Goal: Information Seeking & Learning: Learn about a topic

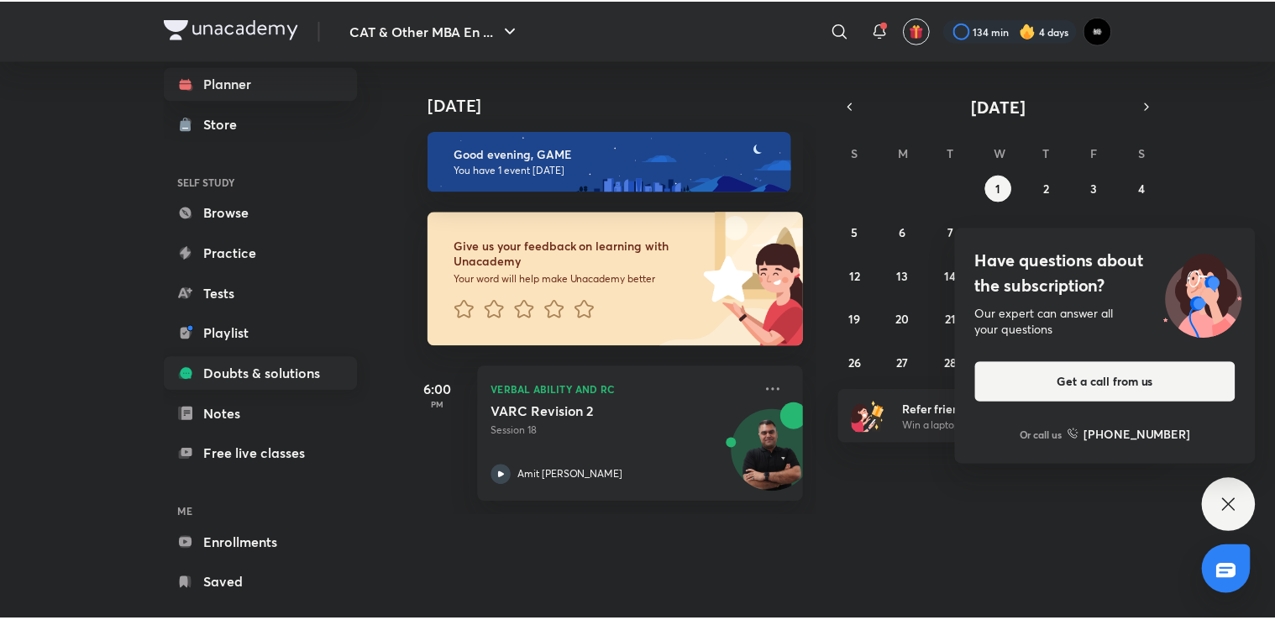
scroll to position [55, 0]
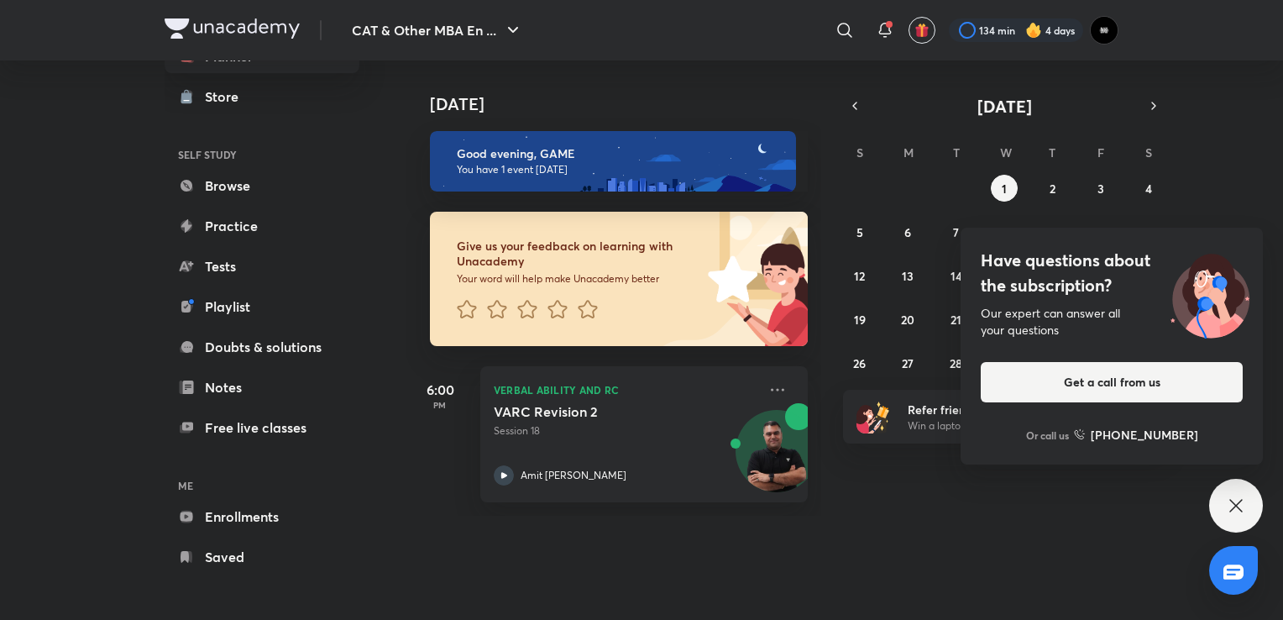
click at [1234, 502] on icon at bounding box center [1236, 506] width 20 height 20
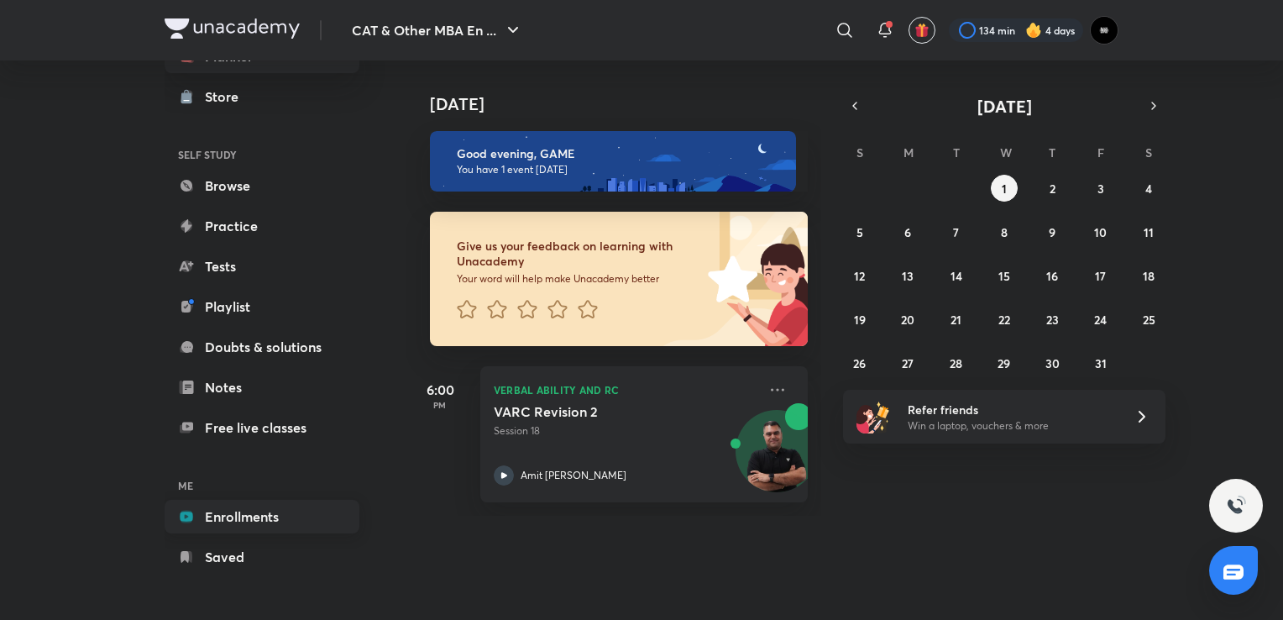
click at [200, 513] on link "Enrollments" at bounding box center [262, 517] width 195 height 34
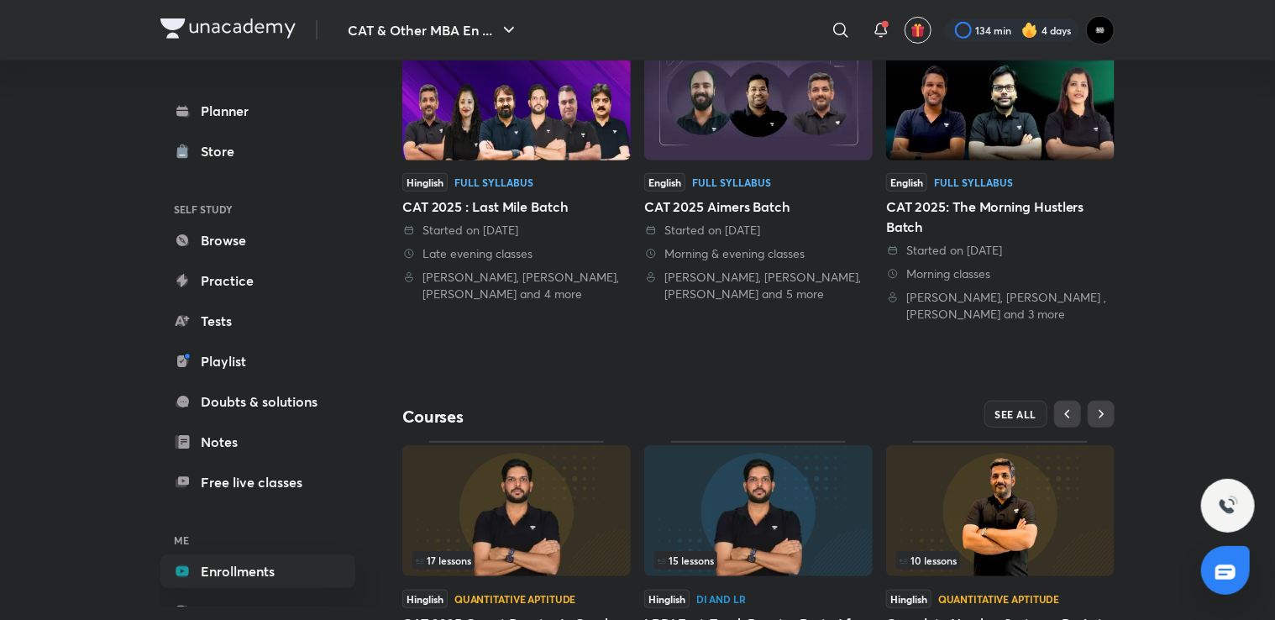
scroll to position [534, 0]
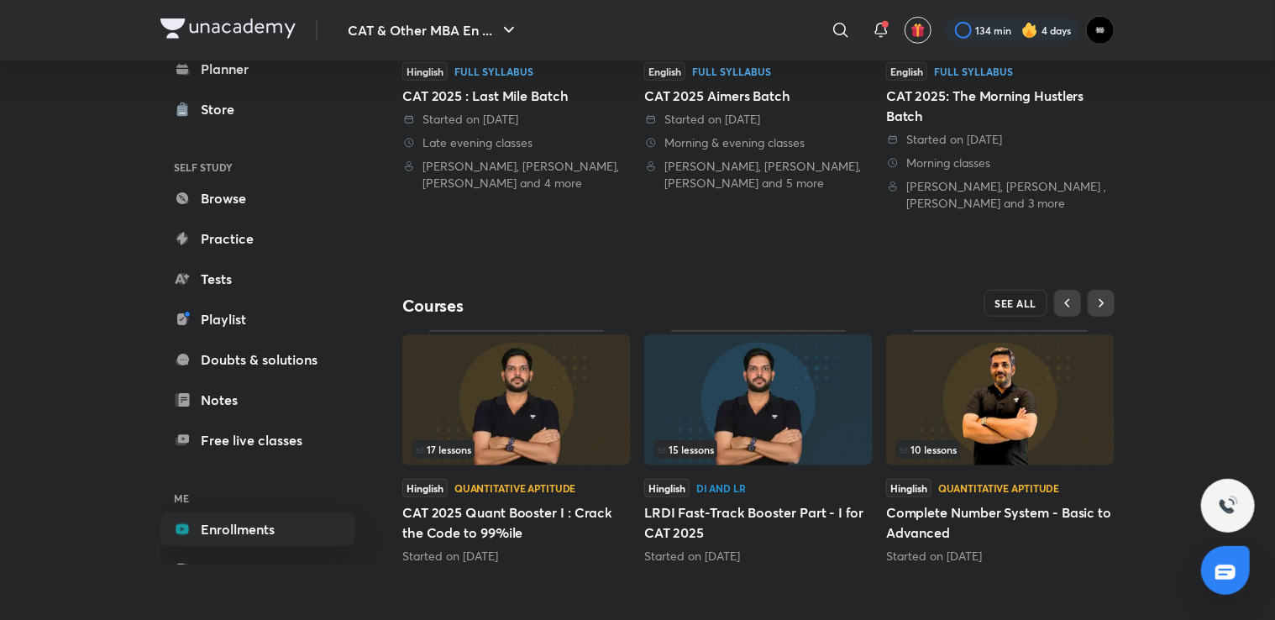
click at [1023, 298] on span "SEE ALL" at bounding box center [1016, 303] width 42 height 12
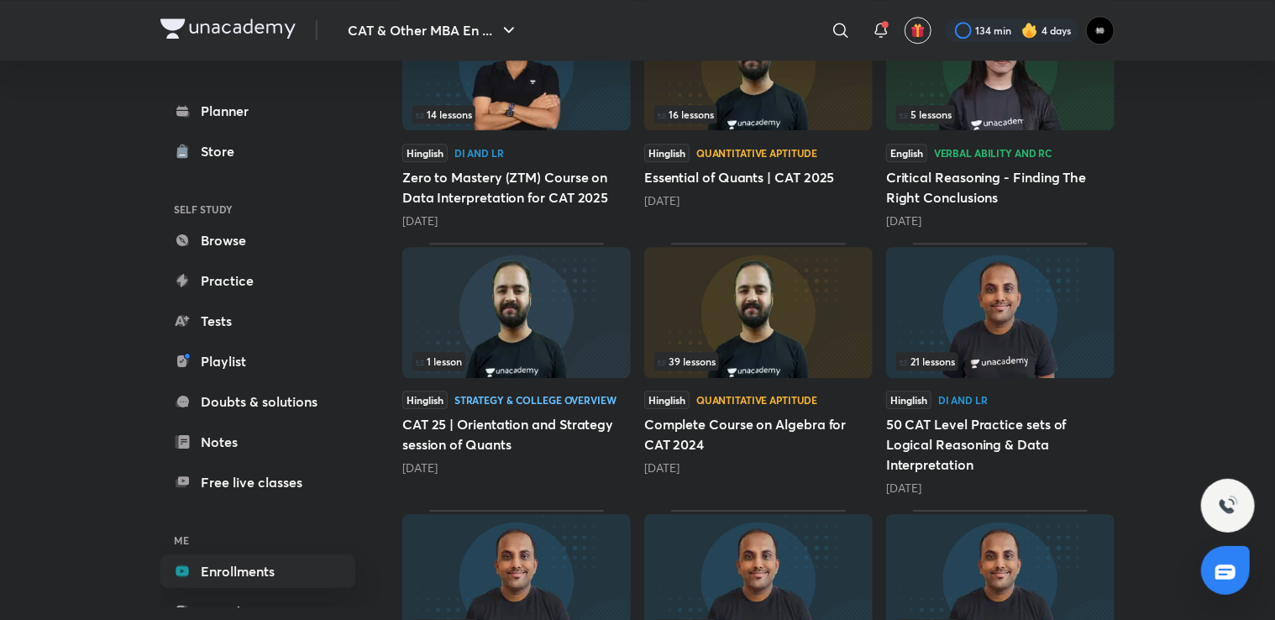
scroll to position [2257, 0]
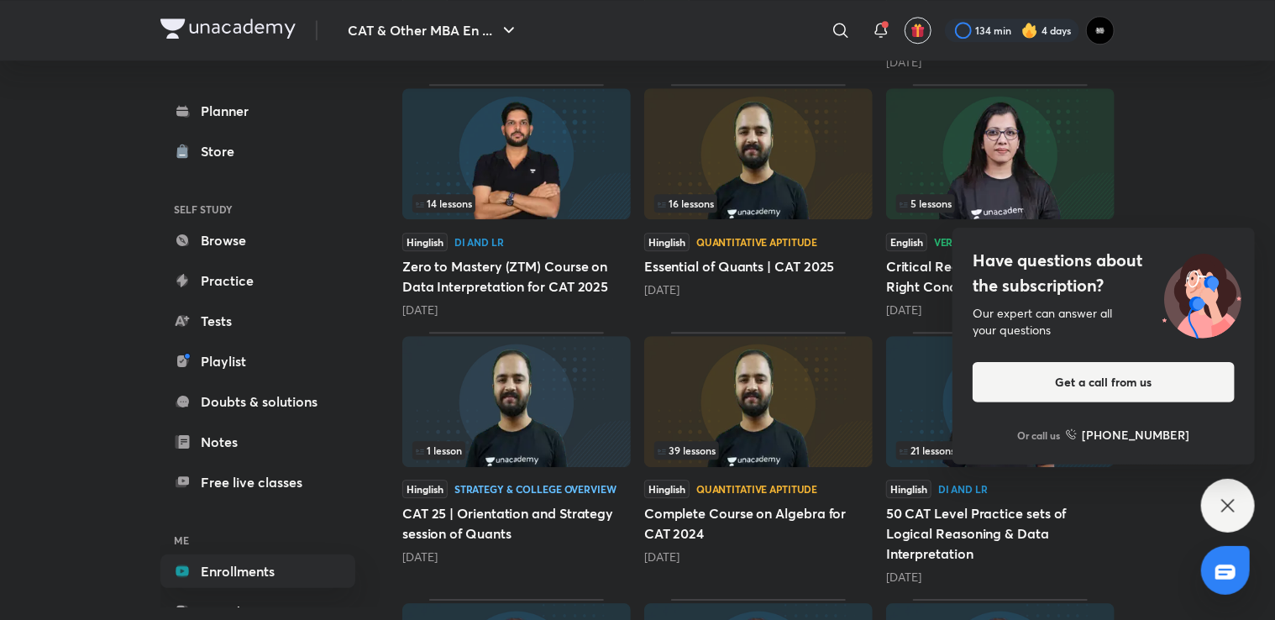
click at [1218, 502] on icon at bounding box center [1228, 506] width 20 height 20
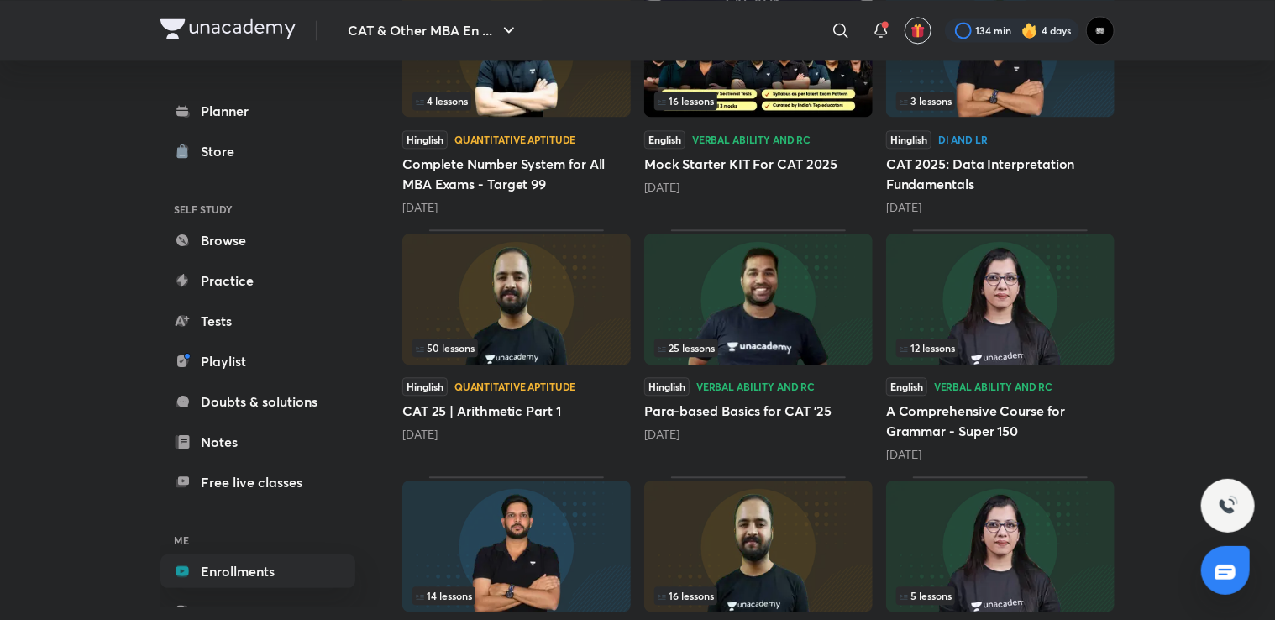
scroll to position [1837, 0]
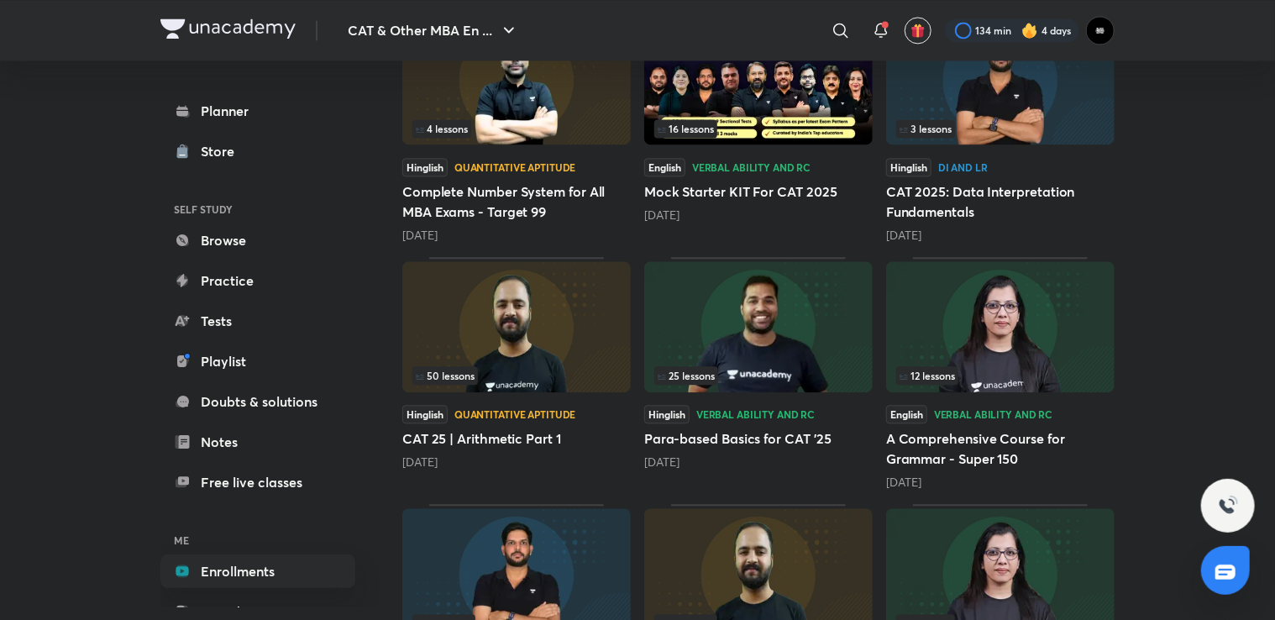
click at [550, 321] on img at bounding box center [516, 326] width 228 height 131
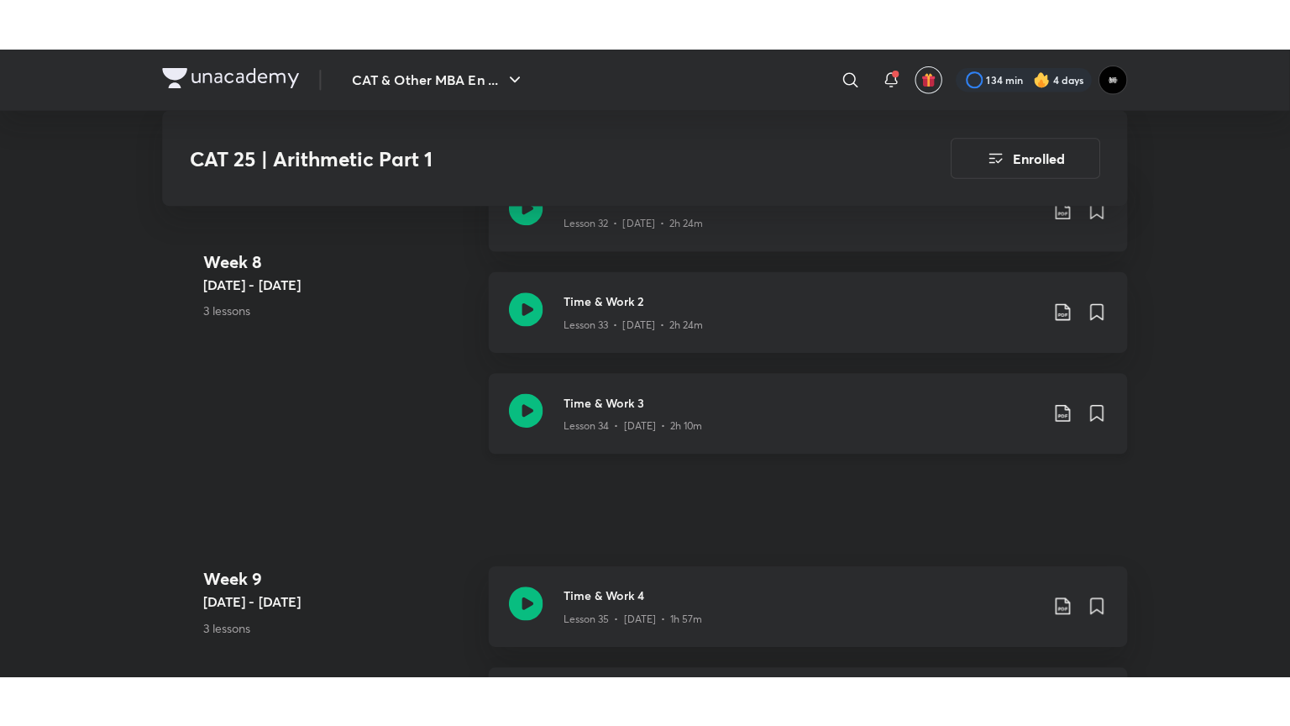
scroll to position [4871, 0]
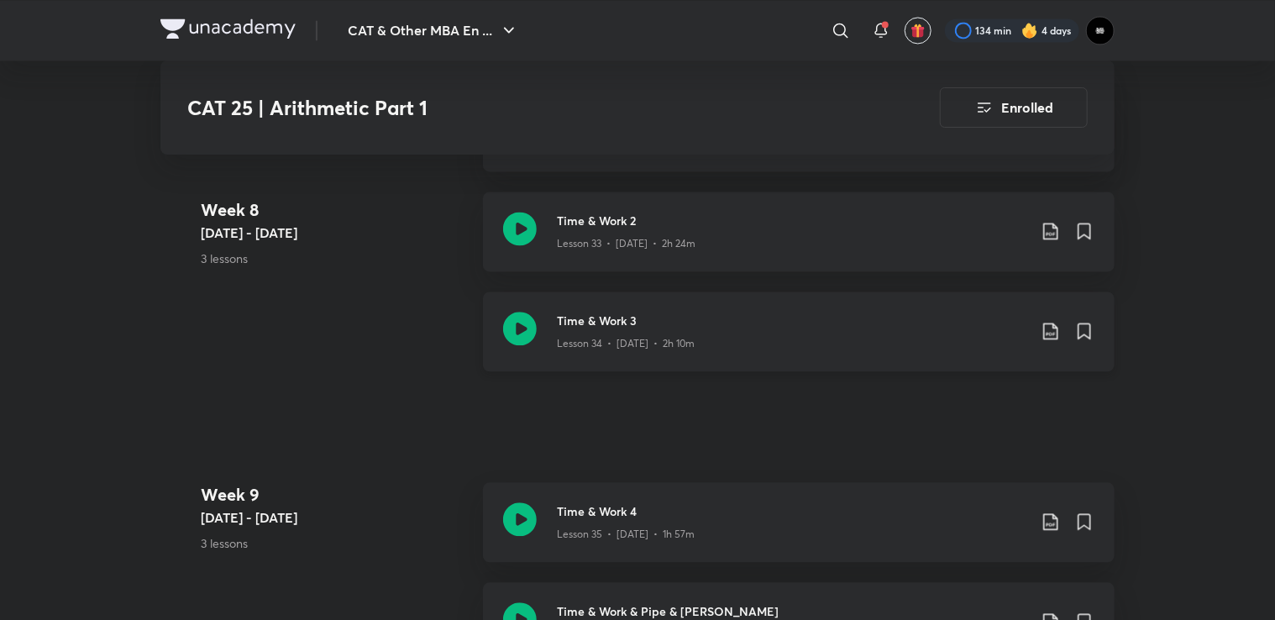
click at [786, 329] on div "Lesson 34 • [DATE] • 2h 10m" at bounding box center [792, 340] width 470 height 22
